Goal: Information Seeking & Learning: Learn about a topic

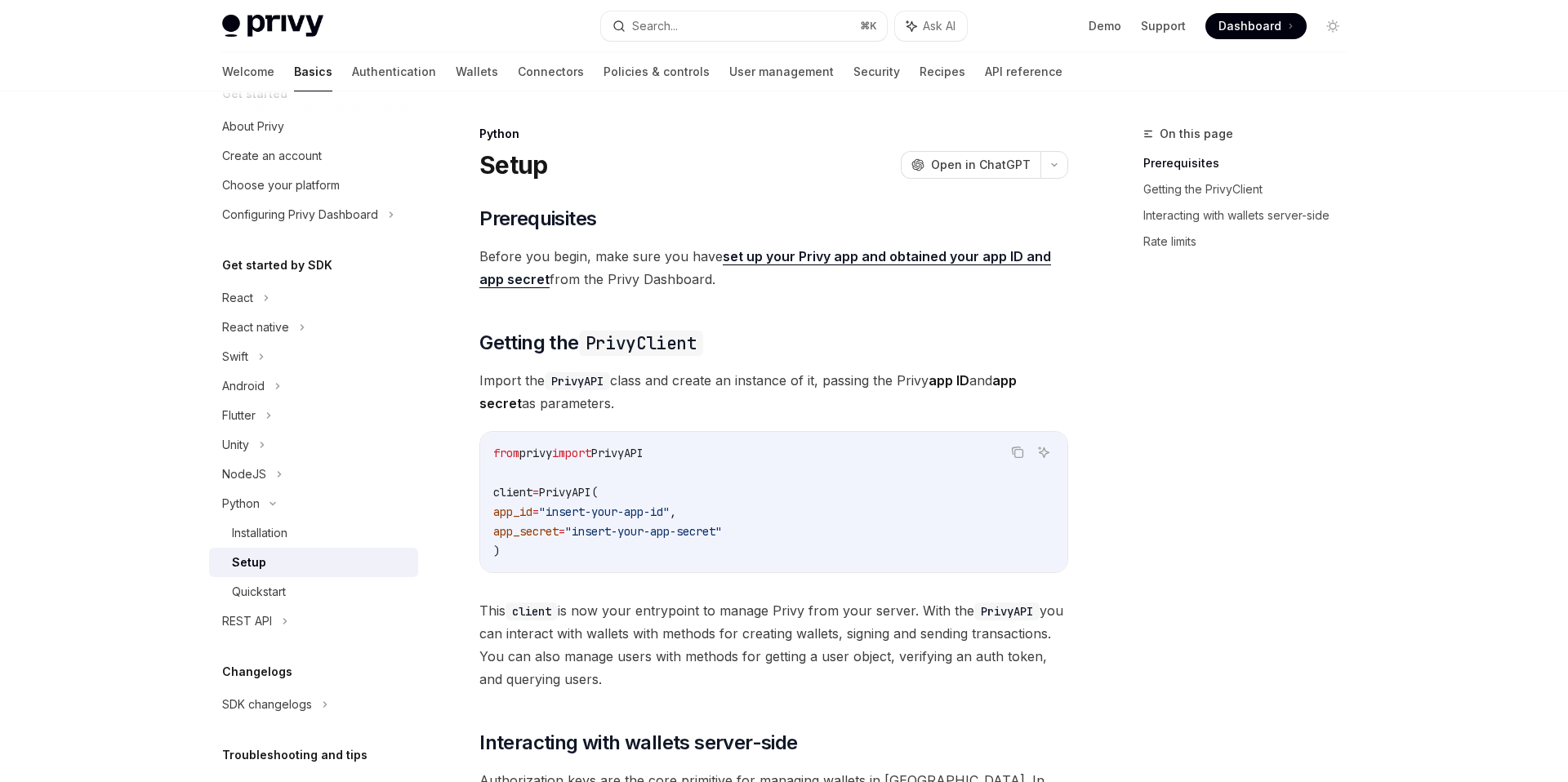
click at [793, 259] on link "set up your Privy app and obtained your app ID and app secret" at bounding box center [765, 268] width 572 height 40
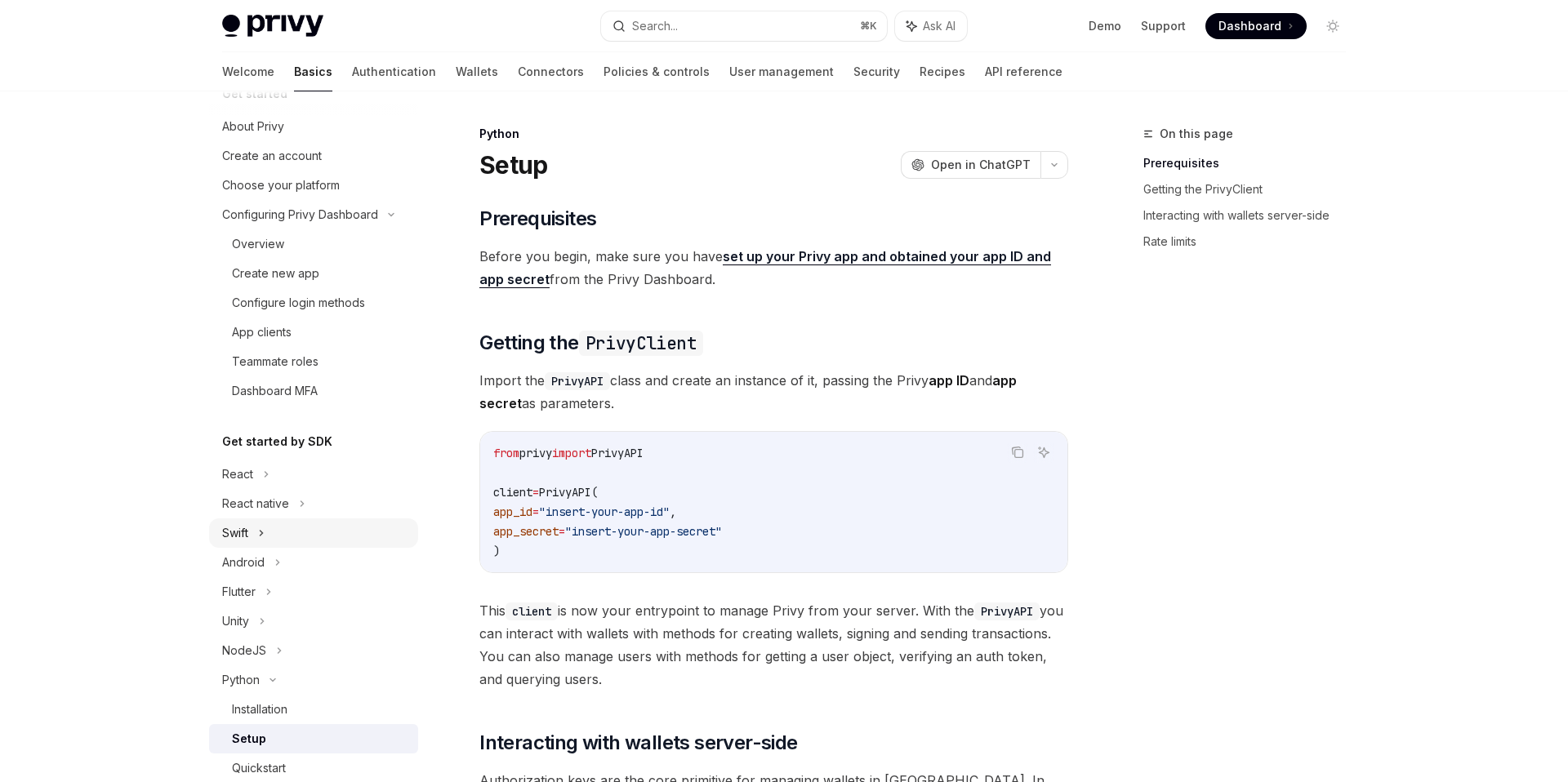
scroll to position [279, 0]
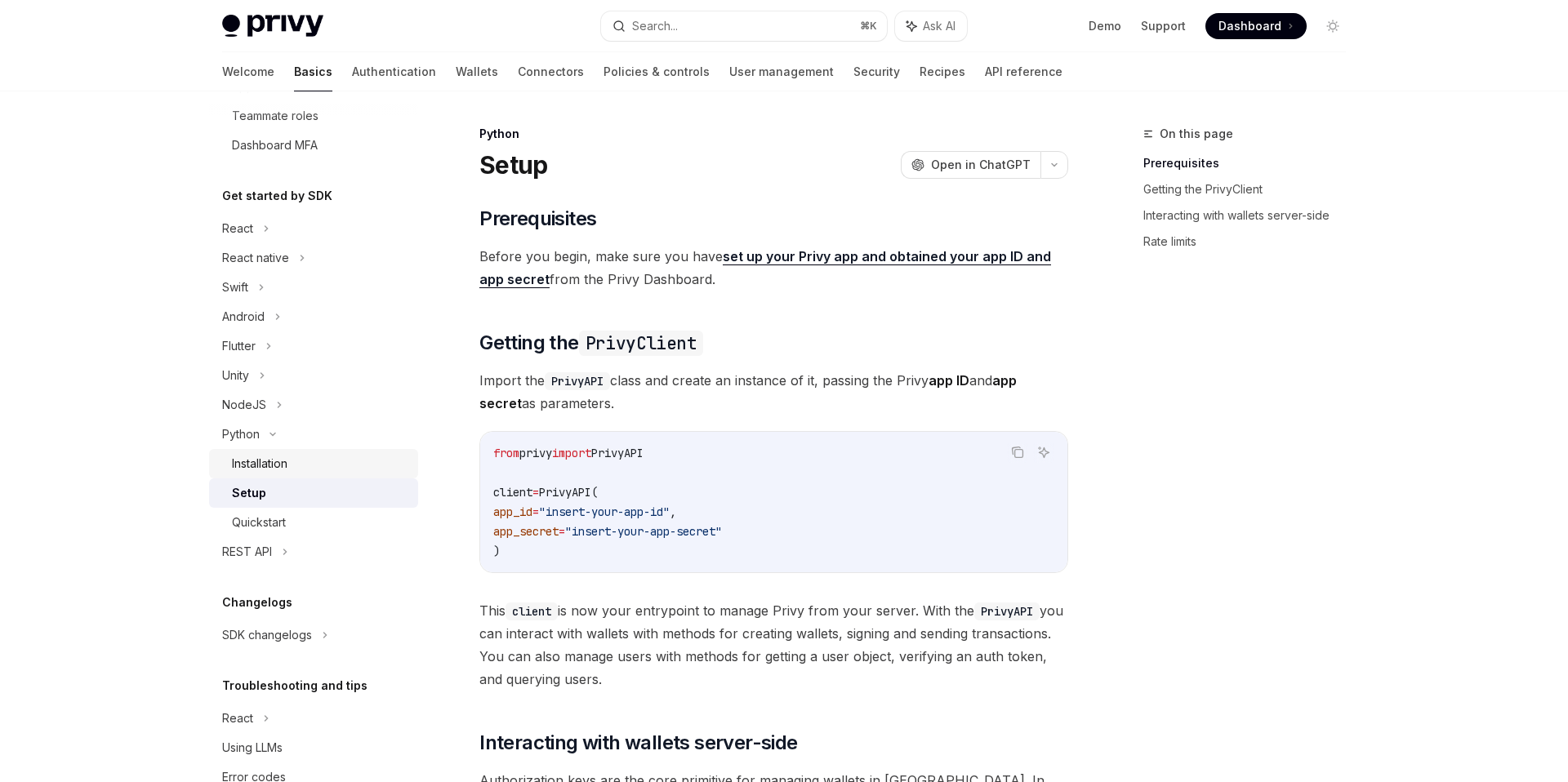
click at [296, 462] on div "Installation" at bounding box center [320, 463] width 177 height 20
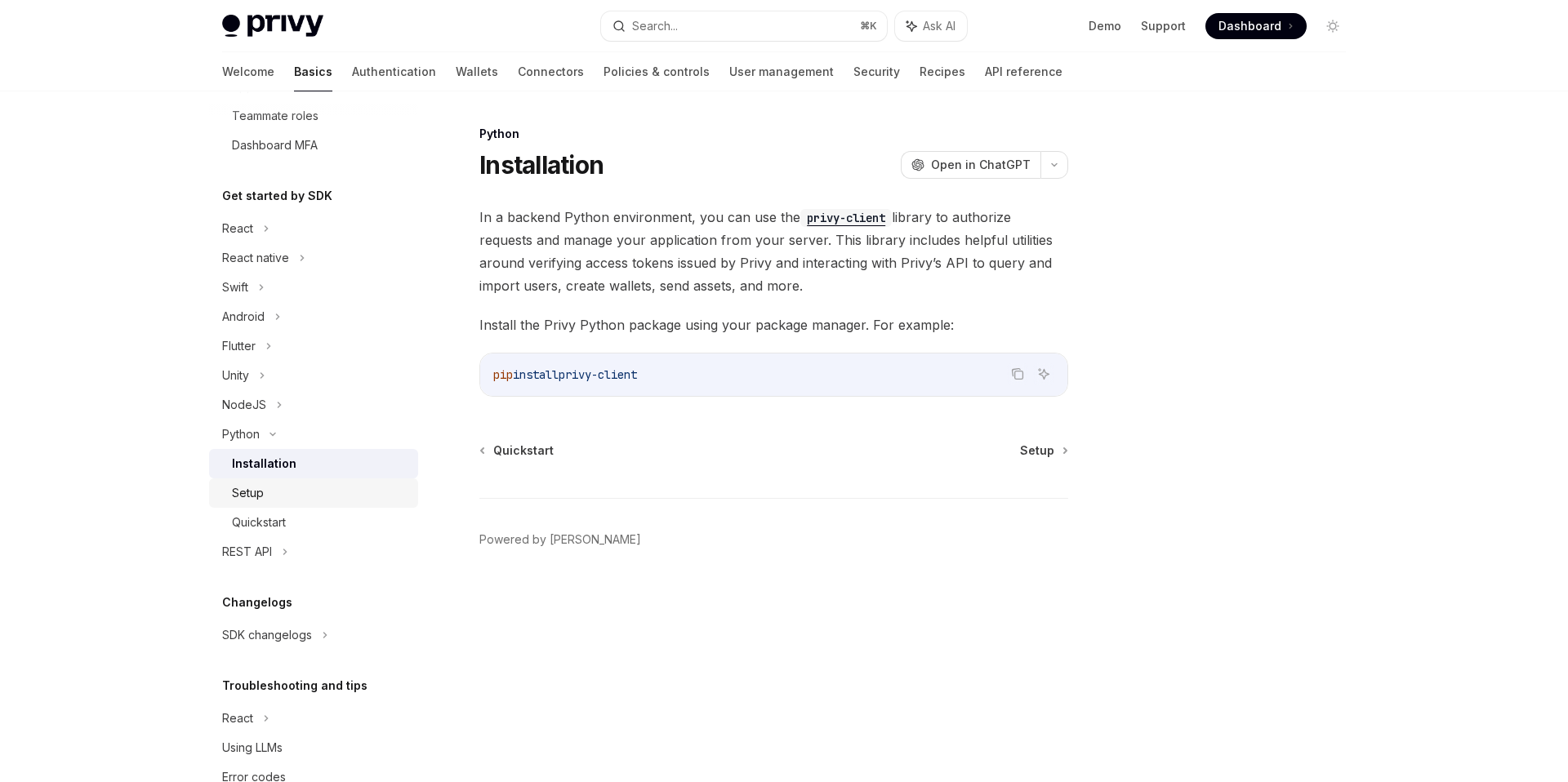
click at [296, 491] on div "Setup" at bounding box center [320, 493] width 177 height 20
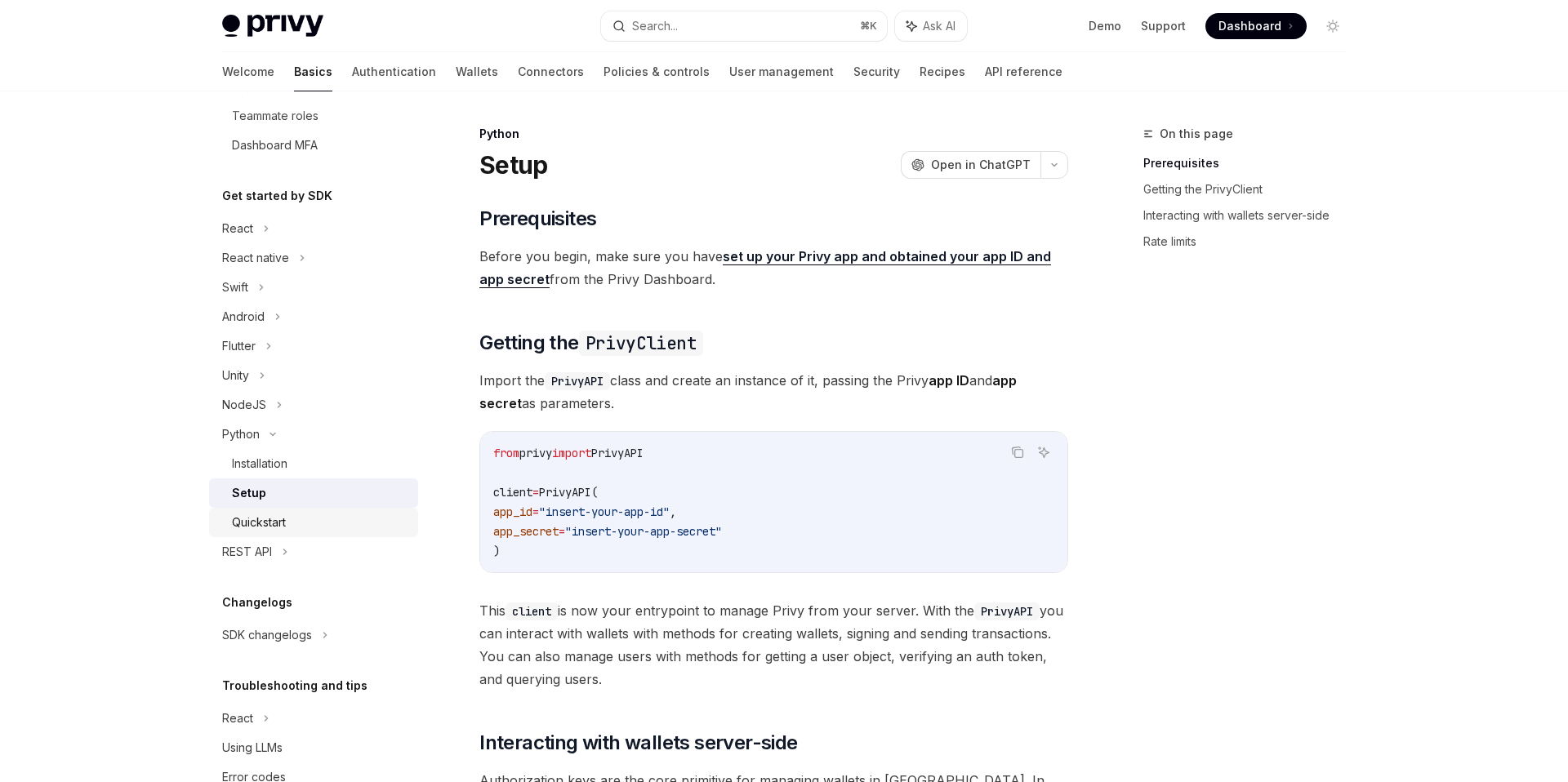
click at [298, 526] on div "Quickstart" at bounding box center [320, 522] width 177 height 20
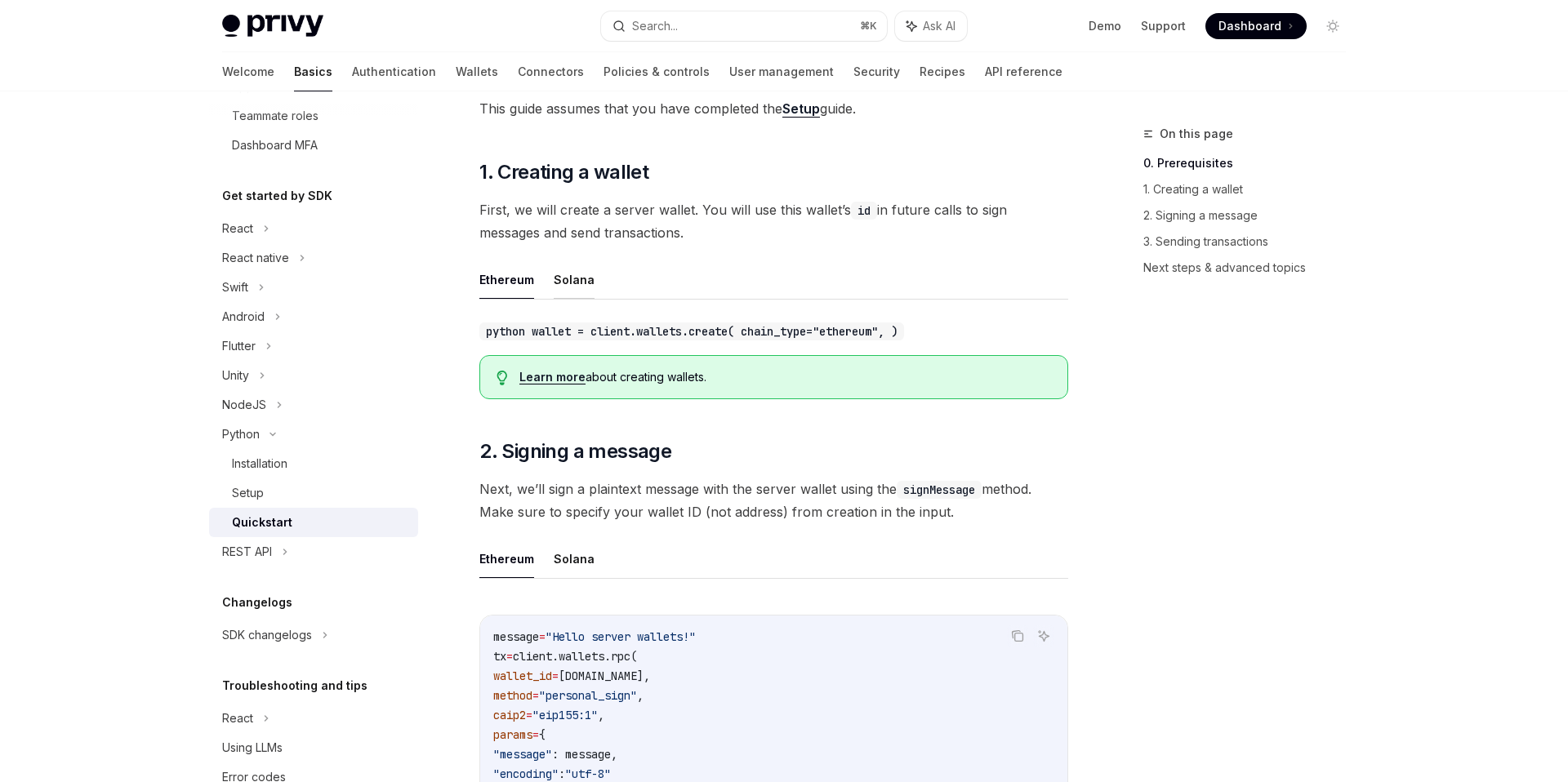
scroll to position [606, 0]
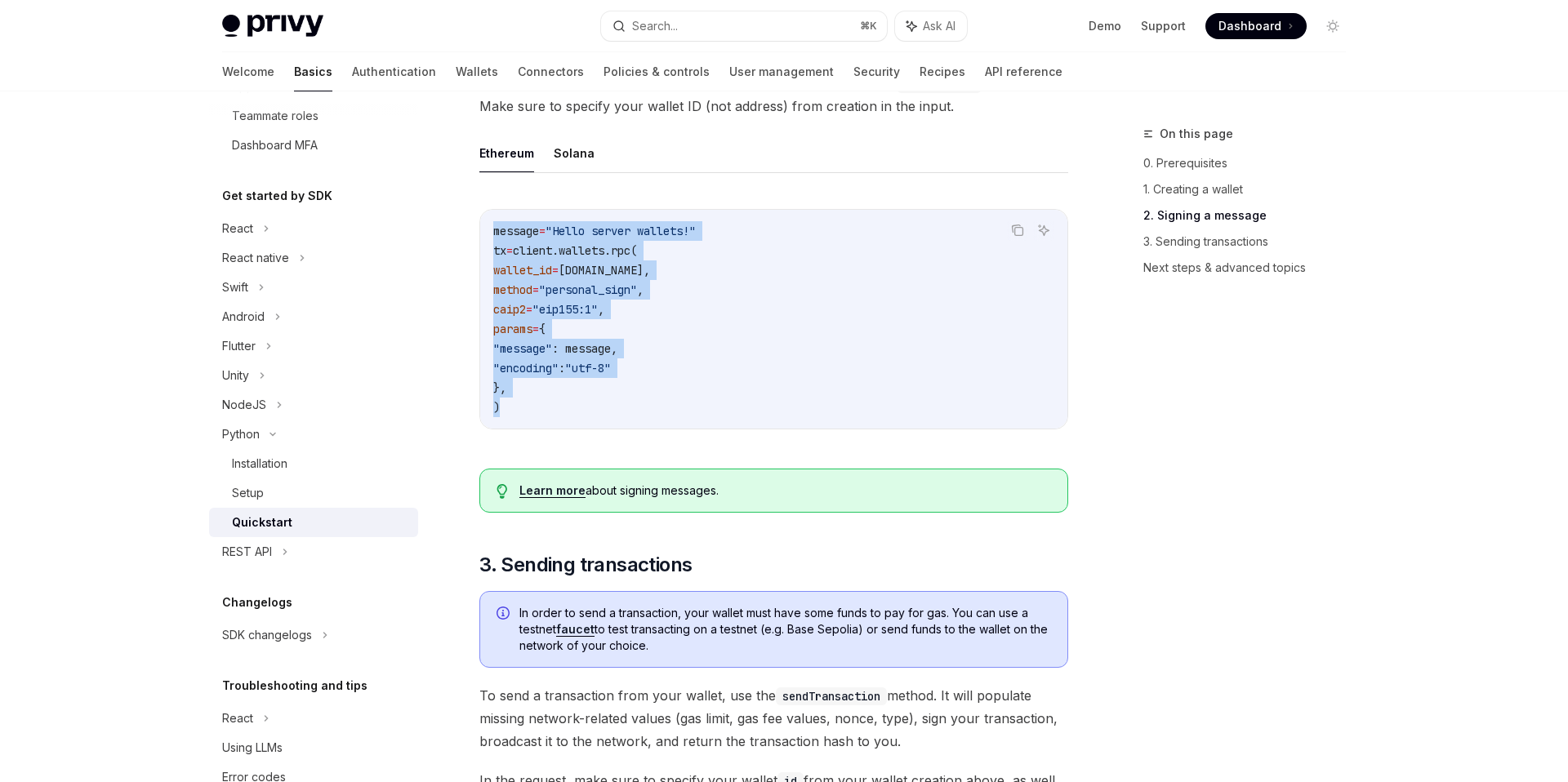
drag, startPoint x: 639, startPoint y: 409, endPoint x: 463, endPoint y: 228, distance: 252.5
click at [463, 228] on div "Python Quickstart OpenAI Open in ChatGPT Learn how to authenticate users, creat…" at bounding box center [621, 680] width 901 height 2325
click at [528, 262] on code "message = "Hello server wallets!" tx = client.wallets.rpc( wallet_id = [DOMAIN_…" at bounding box center [773, 319] width 561 height 196
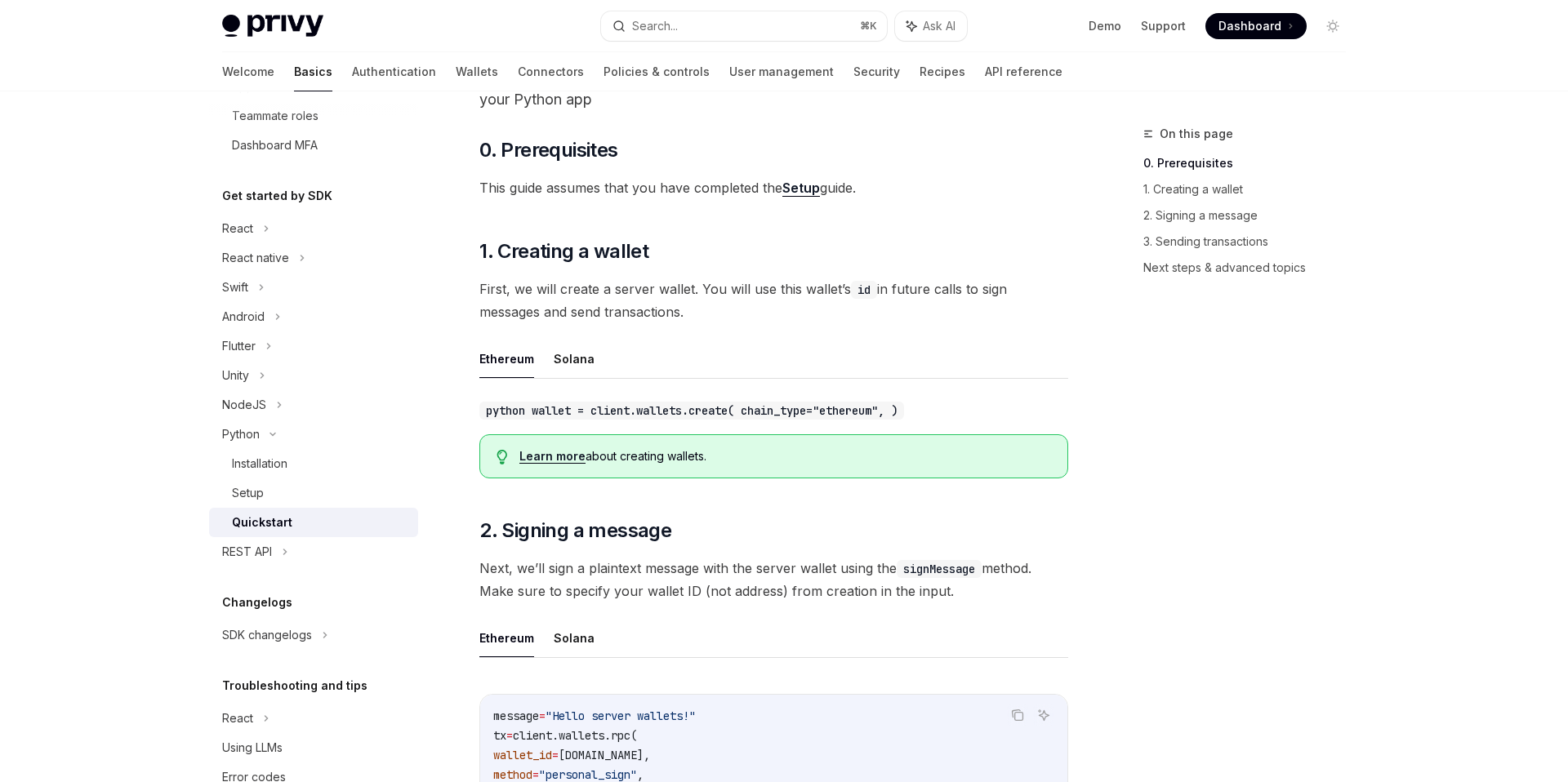
scroll to position [120, 0]
click at [318, 494] on div "Setup" at bounding box center [320, 493] width 177 height 20
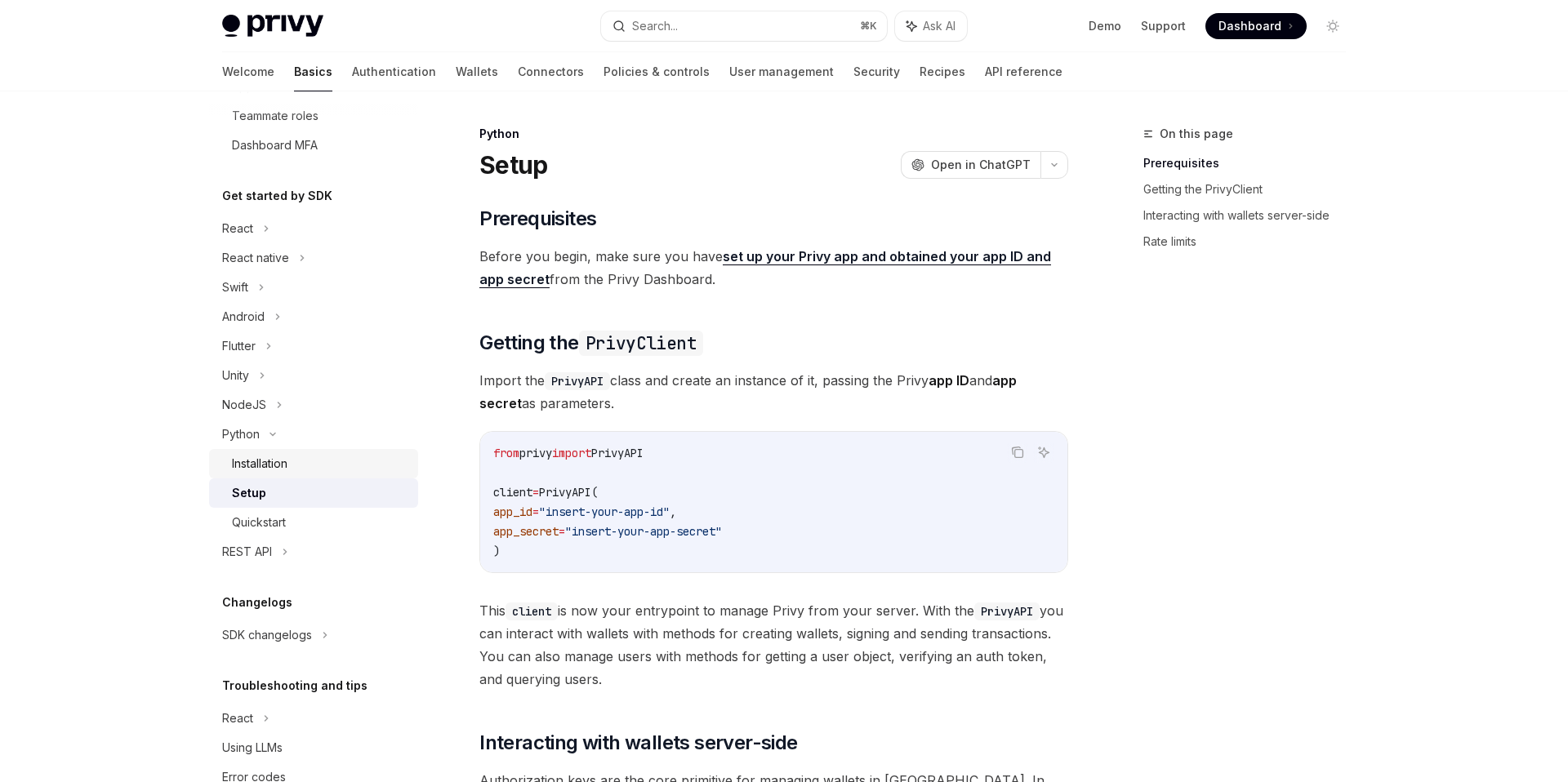
click at [307, 467] on div "Installation" at bounding box center [320, 463] width 177 height 20
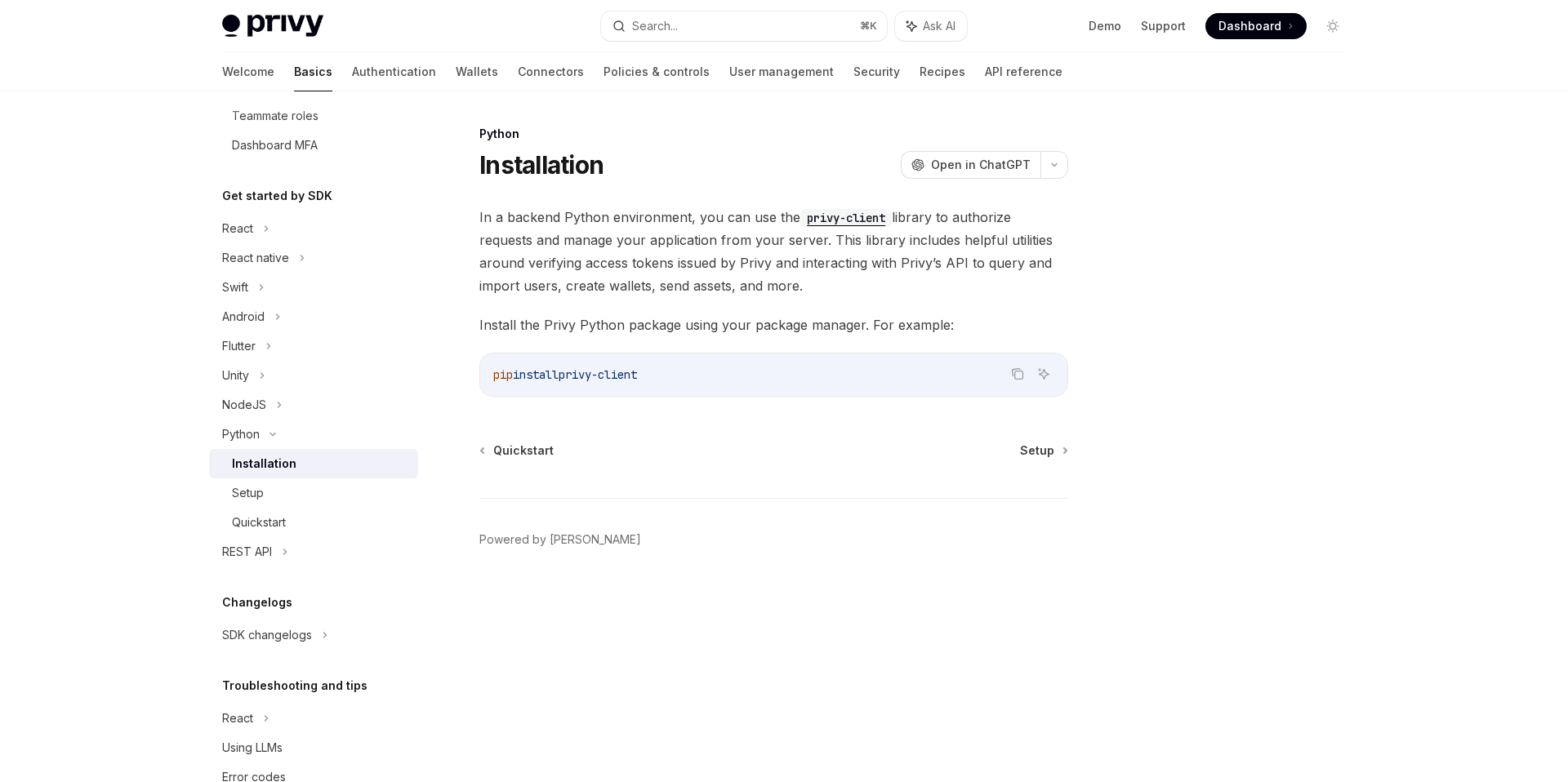
type textarea "*"
